Goal: Navigation & Orientation: Find specific page/section

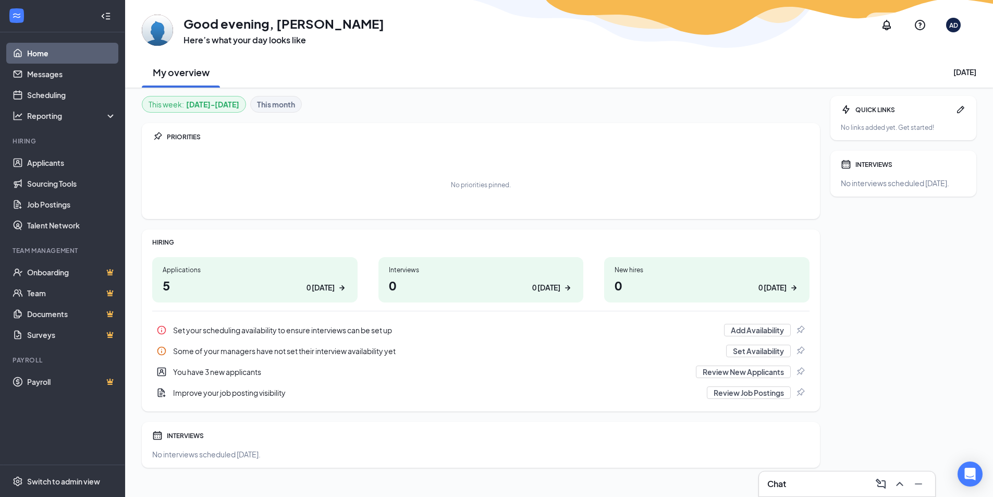
click at [81, 51] on link "Home" at bounding box center [71, 53] width 89 height 21
click at [895, 482] on icon "ChevronUp" at bounding box center [900, 484] width 13 height 13
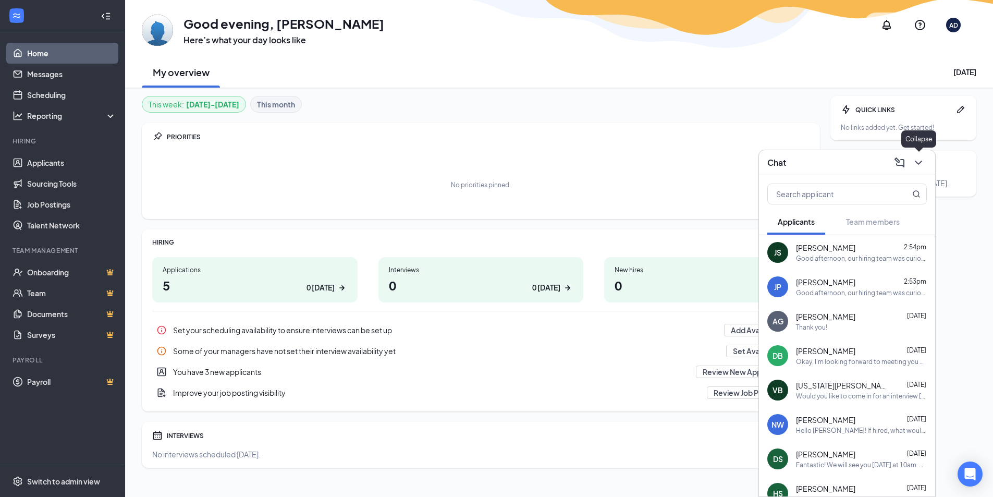
click at [922, 170] on button at bounding box center [918, 162] width 17 height 17
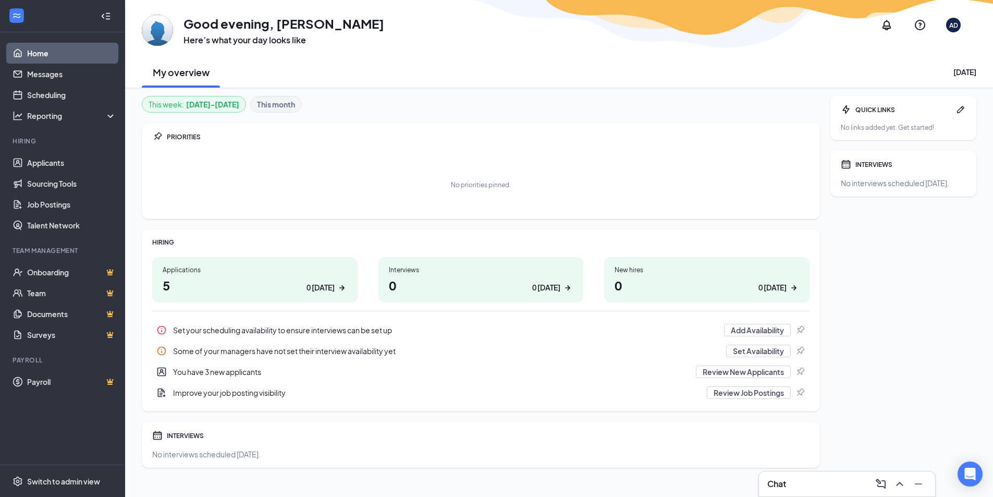
click at [819, 487] on div "Chat" at bounding box center [847, 483] width 160 height 17
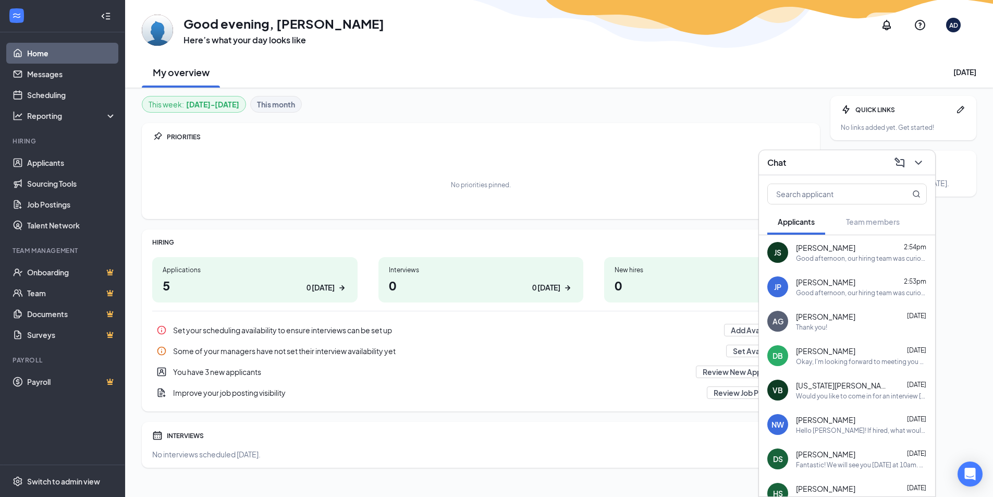
drag, startPoint x: 924, startPoint y: 172, endPoint x: 908, endPoint y: 179, distance: 17.5
click at [924, 172] on div "Chat" at bounding box center [847, 162] width 176 height 25
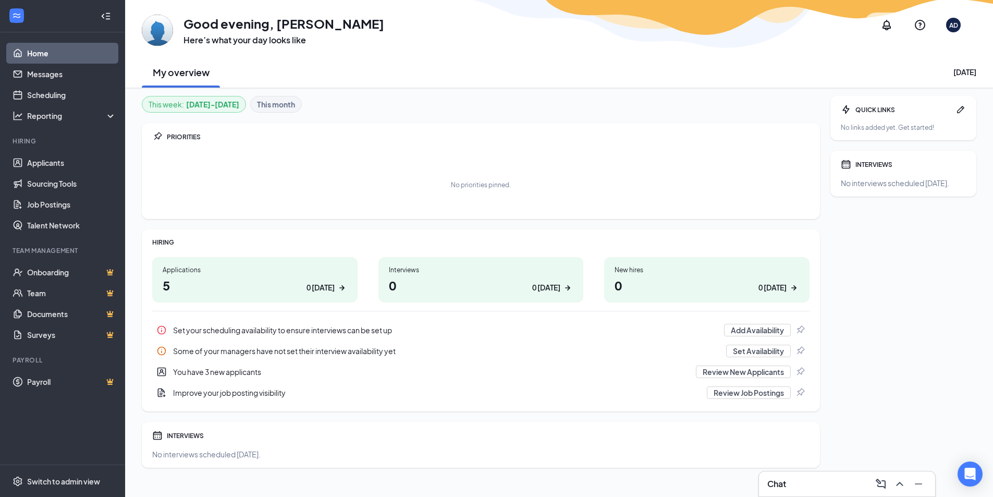
click at [28, 47] on link "Home" at bounding box center [71, 53] width 89 height 21
click at [48, 160] on link "Applicants" at bounding box center [71, 162] width 89 height 21
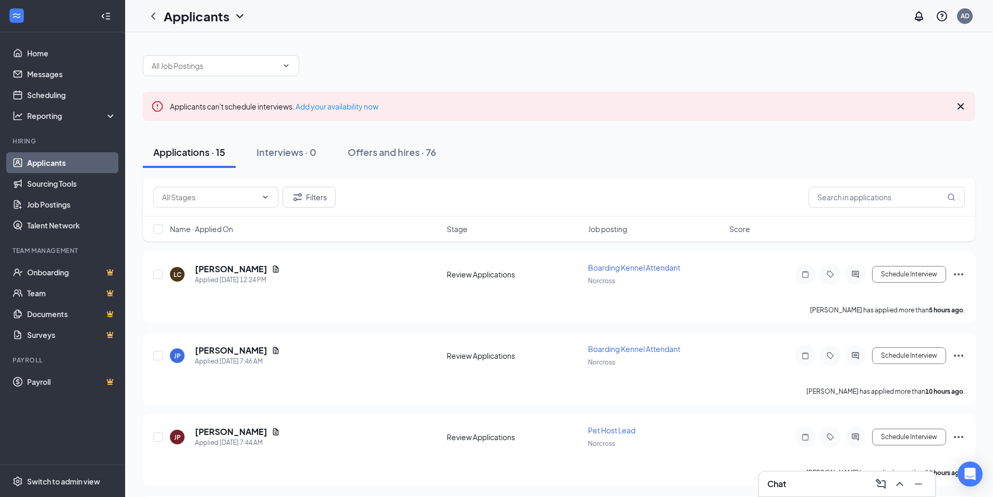
click at [821, 487] on div "Chat" at bounding box center [847, 483] width 160 height 17
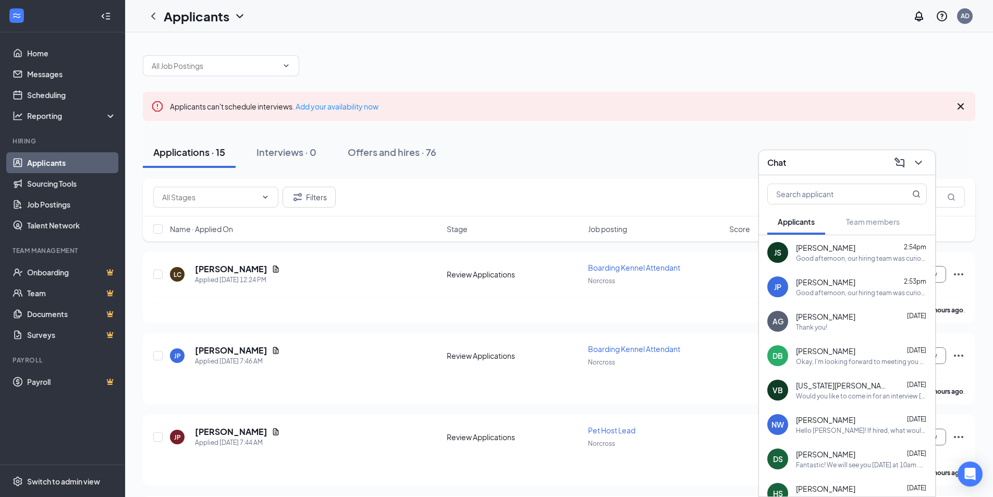
click at [920, 164] on icon "ChevronDown" at bounding box center [918, 162] width 13 height 13
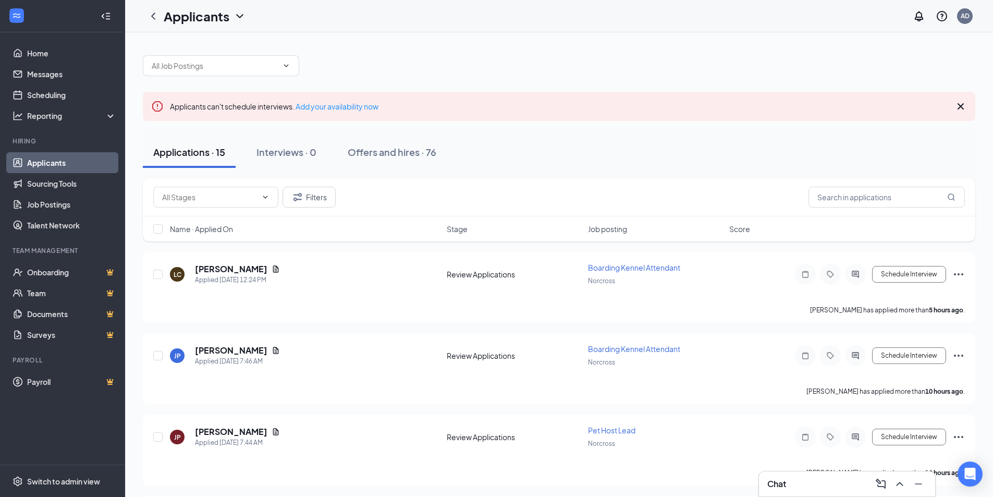
click at [845, 491] on div "Chat" at bounding box center [847, 483] width 160 height 17
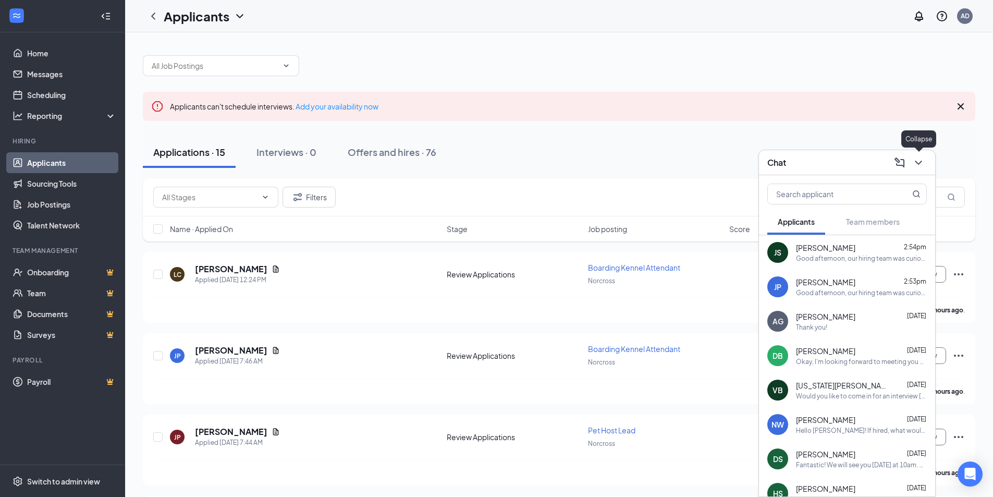
click at [923, 157] on icon "ChevronDown" at bounding box center [918, 162] width 13 height 13
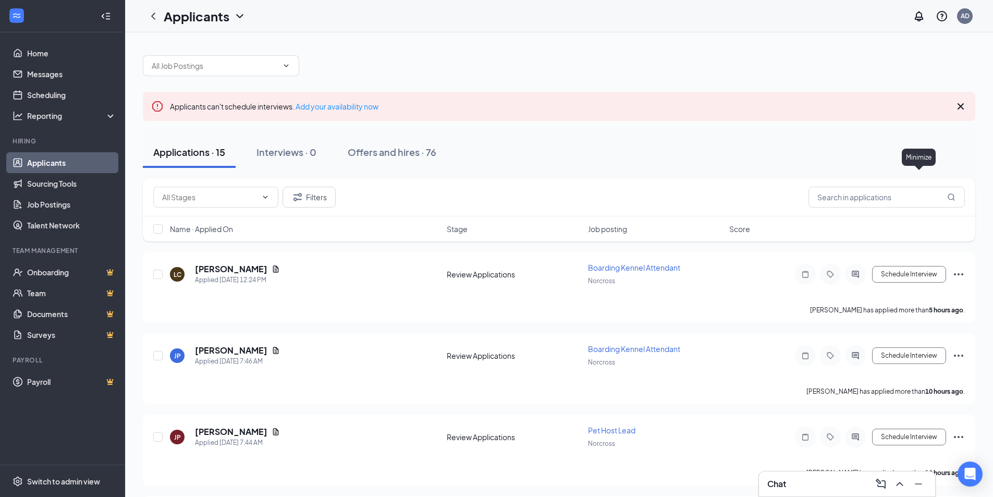
click at [923, 157] on div "Minimize" at bounding box center [919, 157] width 34 height 17
click at [894, 486] on icon "ChevronUp" at bounding box center [900, 484] width 13 height 13
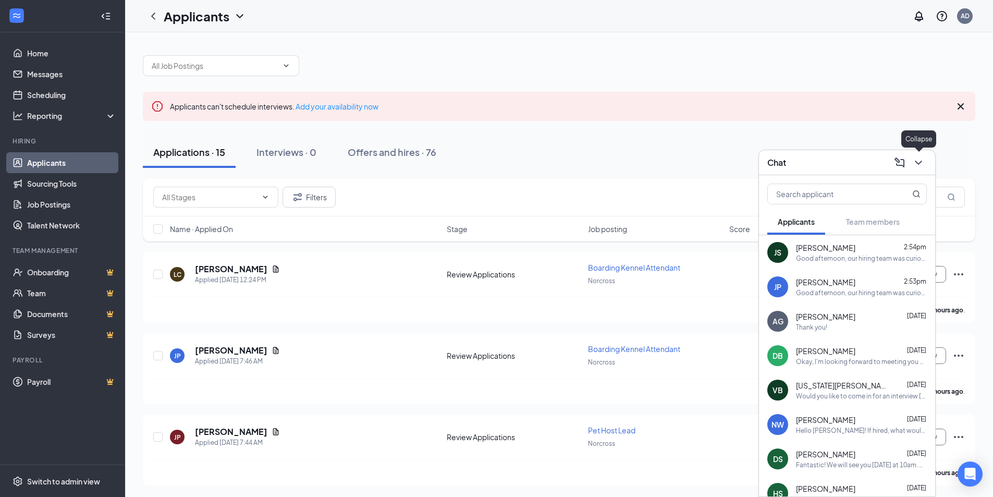
click at [926, 163] on button at bounding box center [918, 162] width 17 height 17
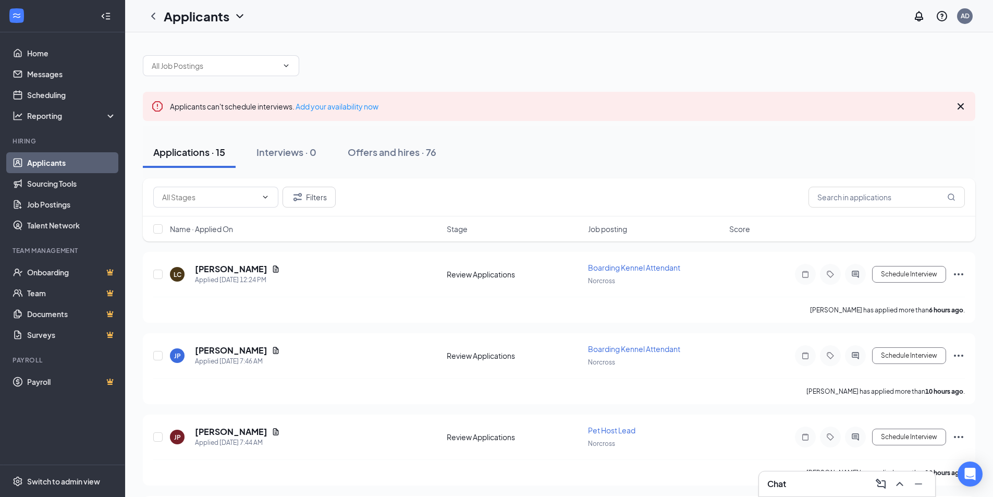
click at [968, 103] on div "Applicants can't schedule interviews. Add your availability now" at bounding box center [559, 106] width 833 height 29
click at [965, 106] on icon "Cross" at bounding box center [961, 106] width 13 height 13
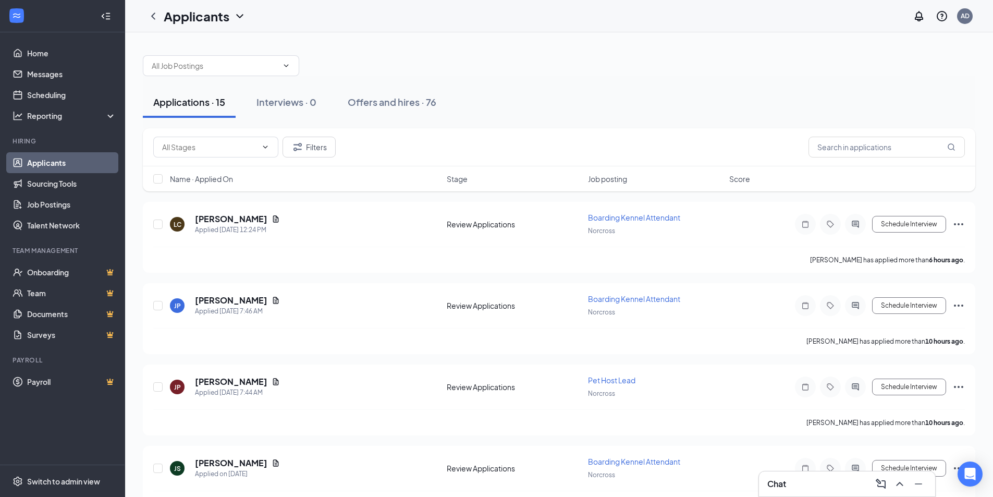
click at [815, 69] on div at bounding box center [559, 60] width 833 height 31
click at [46, 56] on link "Home" at bounding box center [71, 53] width 89 height 21
